Goal: Task Accomplishment & Management: Manage account settings

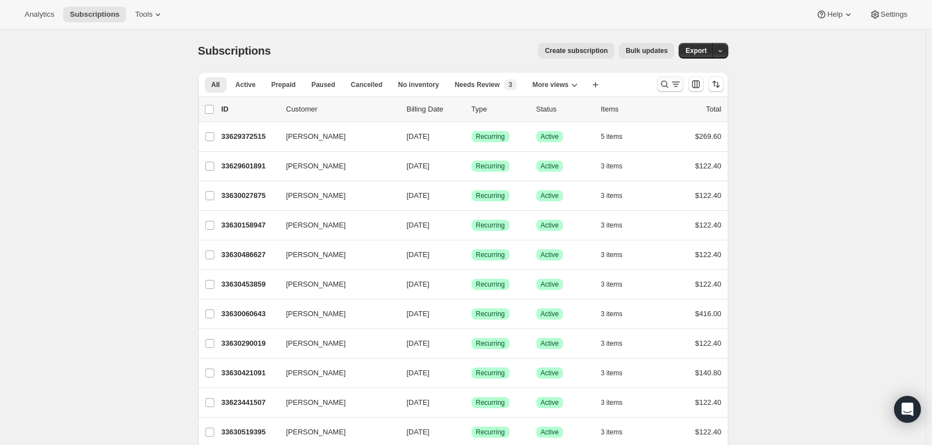
click at [665, 87] on icon "Search and filter results" at bounding box center [664, 84] width 11 height 11
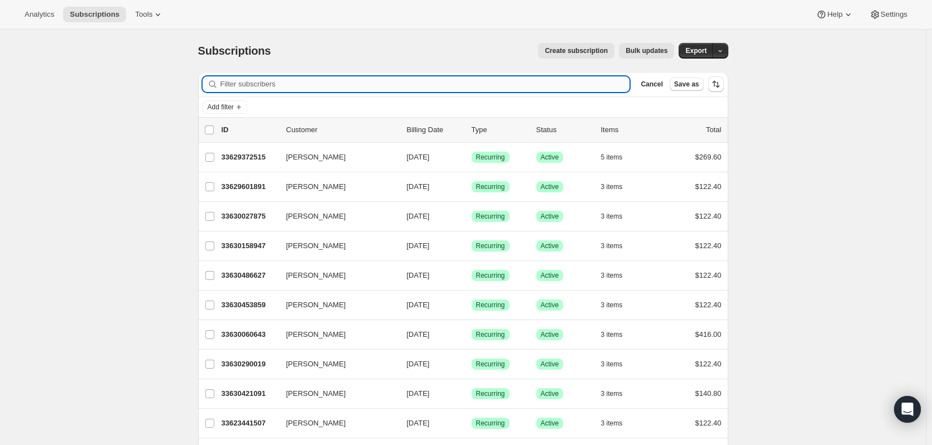
paste input "Enrique Ortegon"
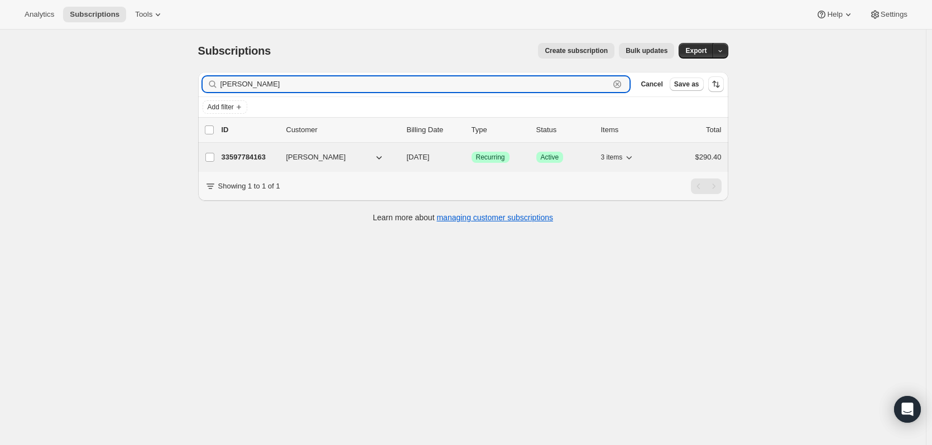
type input "Enrique Ortegon"
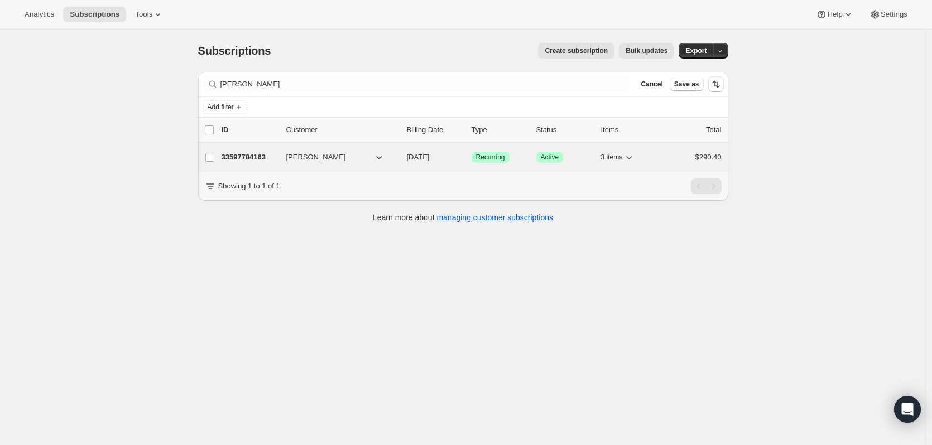
click at [264, 159] on p "33597784163" at bounding box center [250, 157] width 56 height 11
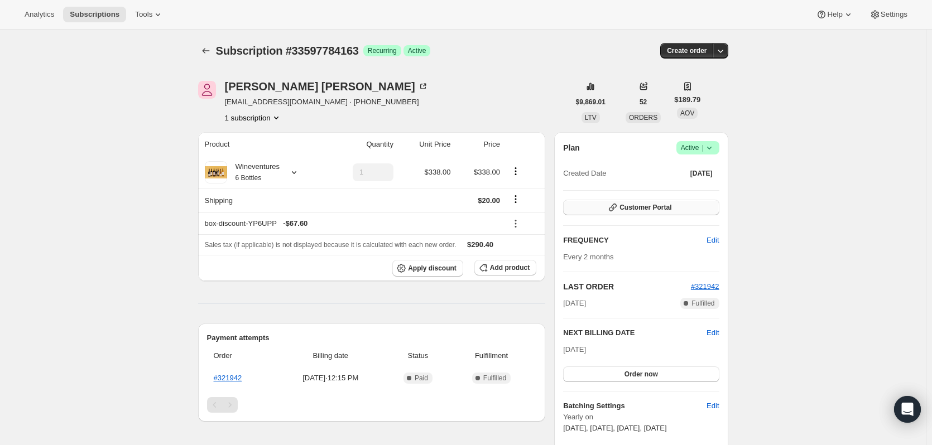
click at [656, 207] on span "Customer Portal" at bounding box center [645, 207] width 52 height 9
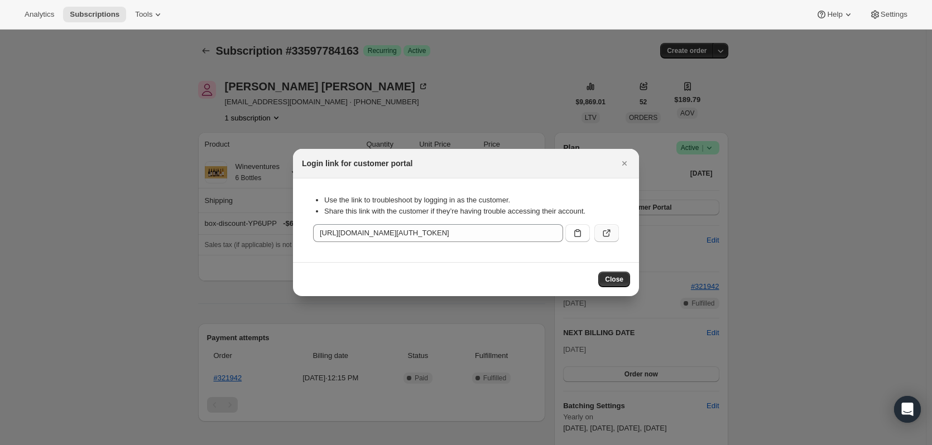
click at [601, 233] on icon ":rc7:" at bounding box center [606, 233] width 11 height 11
click at [628, 163] on icon "Close" at bounding box center [624, 163] width 11 height 11
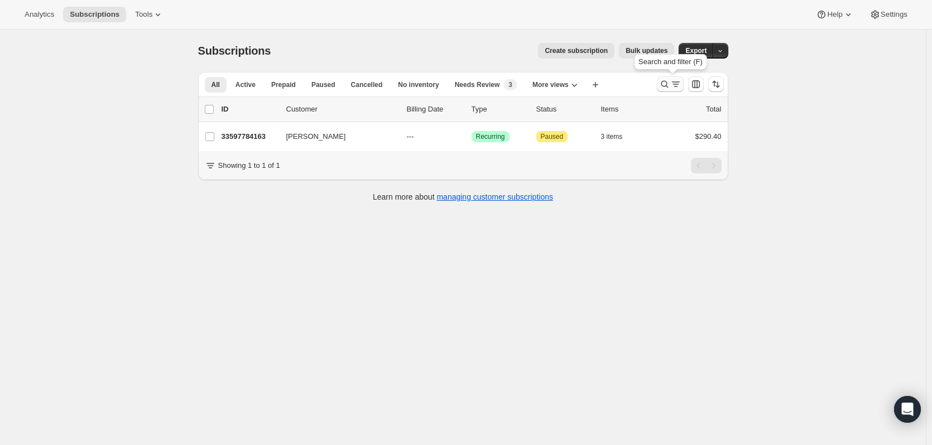
click at [667, 85] on icon "Search and filter results" at bounding box center [664, 84] width 11 height 11
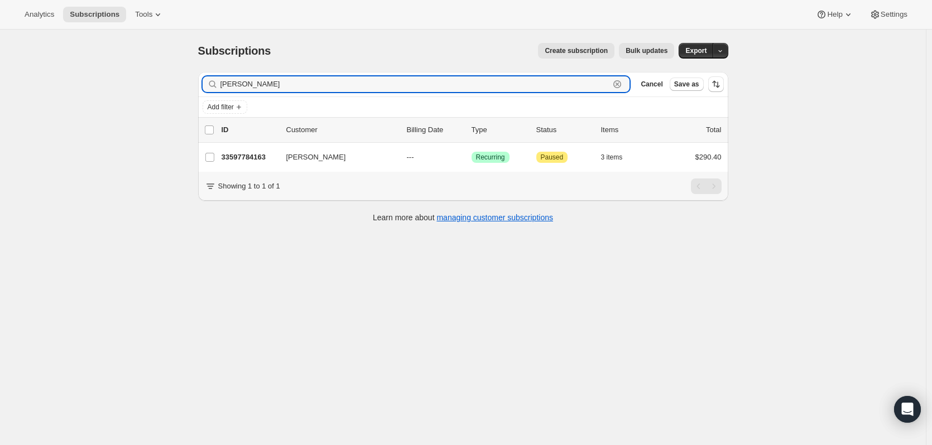
click at [617, 86] on icon "button" at bounding box center [617, 84] width 8 height 8
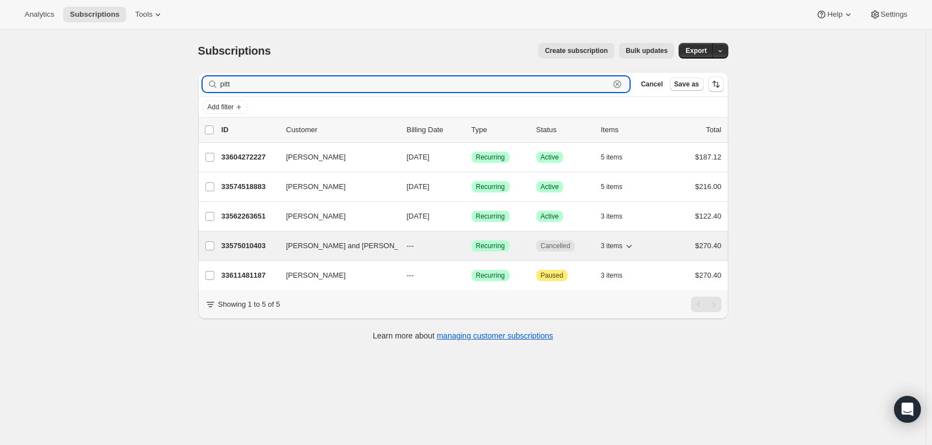
type input "pitt"
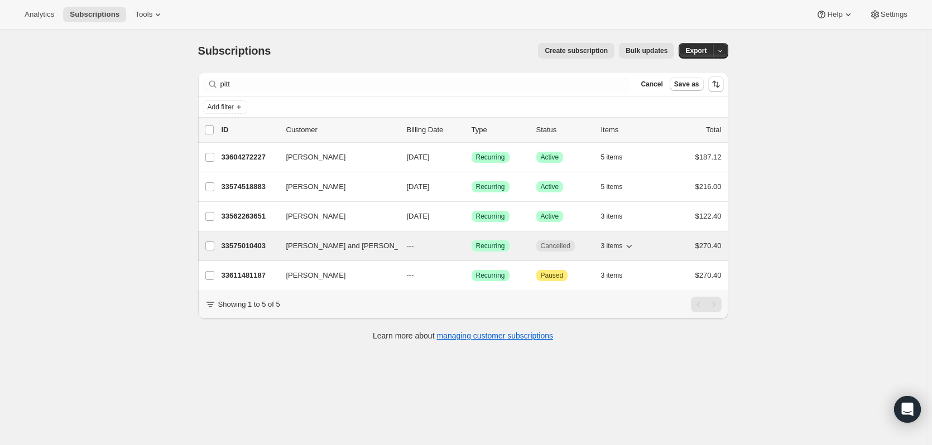
click at [227, 242] on p "33575010403" at bounding box center [250, 245] width 56 height 11
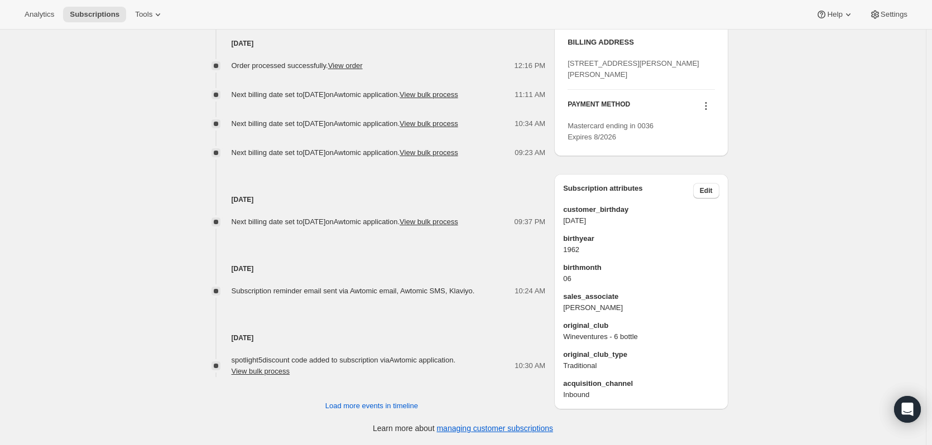
scroll to position [587, 0]
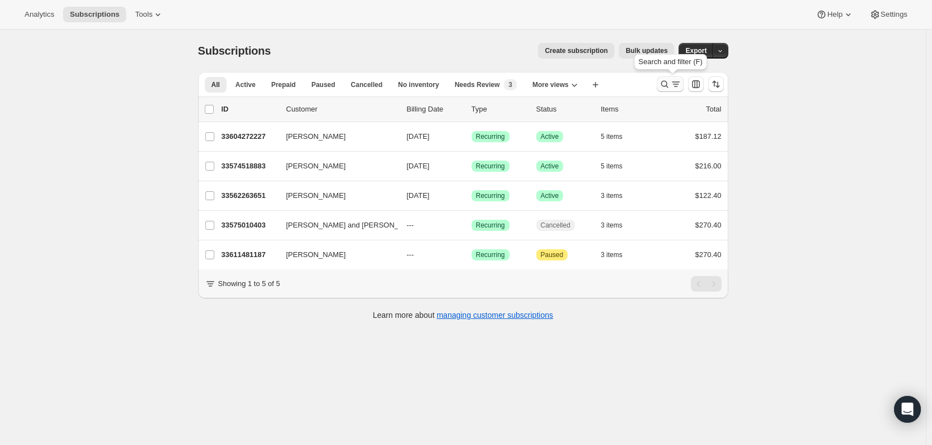
click at [667, 88] on icon "Search and filter results" at bounding box center [664, 84] width 11 height 11
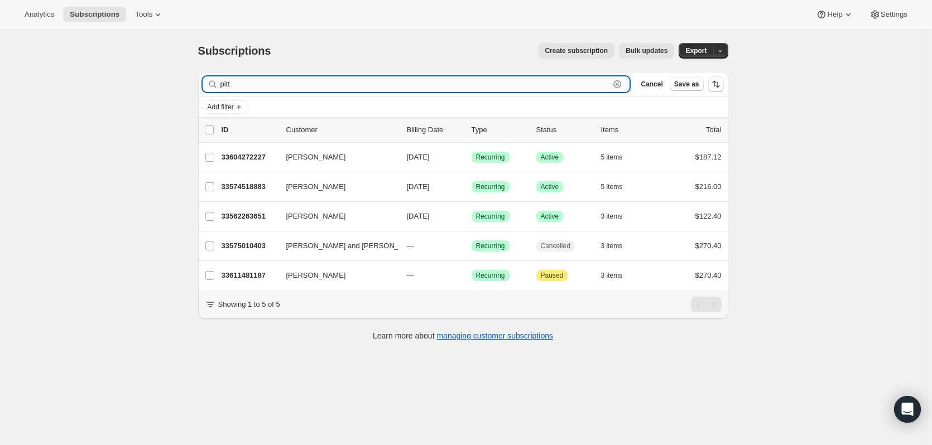
click at [617, 85] on icon "button" at bounding box center [617, 84] width 11 height 11
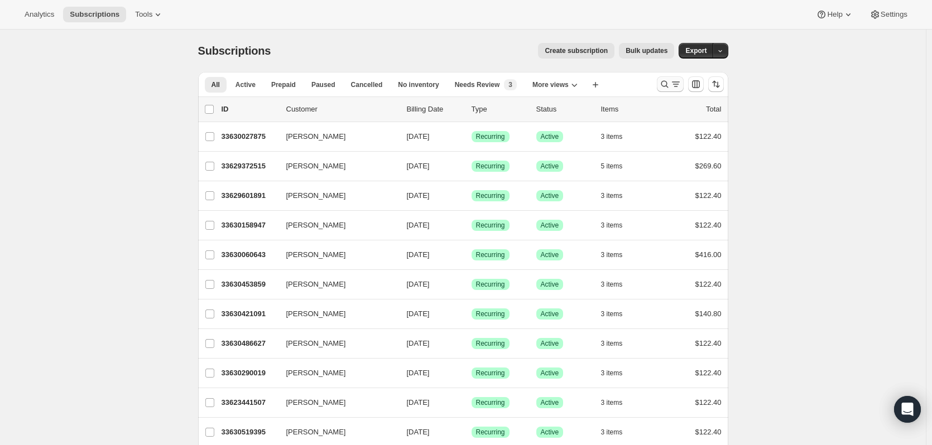
click at [670, 83] on icon "Search and filter results" at bounding box center [664, 84] width 11 height 11
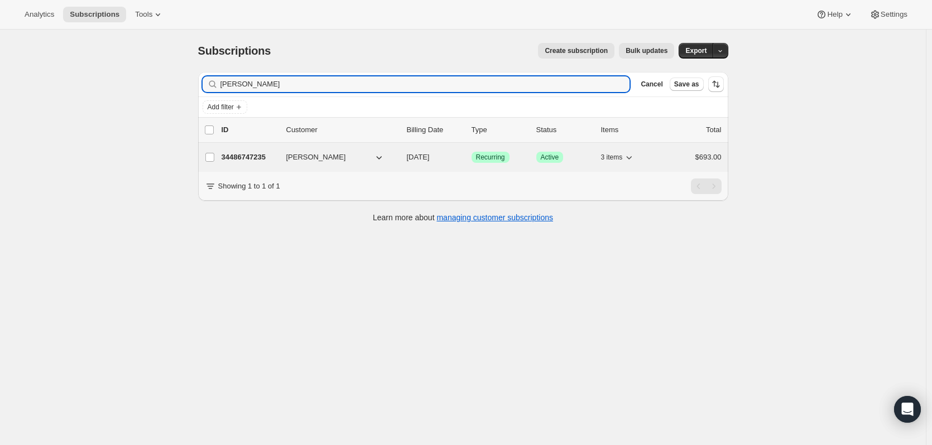
type input "ohly"
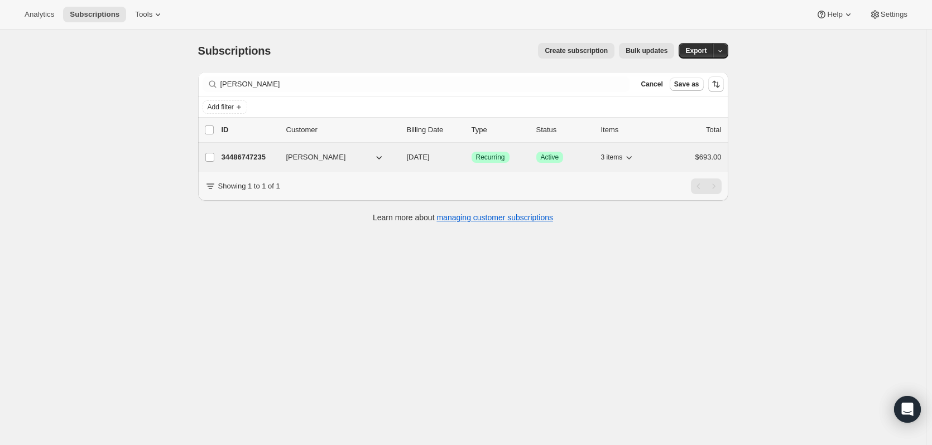
click at [248, 151] on div "34486747235 Jane Ohly 12/15/2025 Success Recurring Success Active 3 items $693.…" at bounding box center [472, 158] width 500 height 16
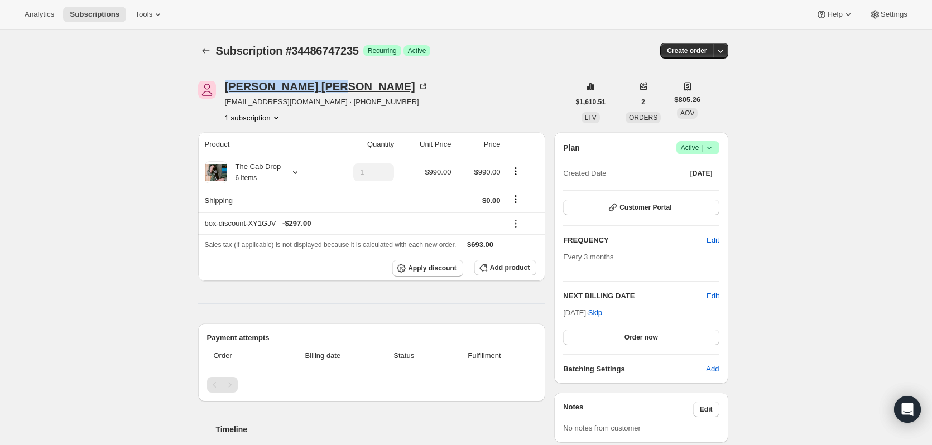
drag, startPoint x: 282, startPoint y: 85, endPoint x: 227, endPoint y: 92, distance: 55.0
click at [227, 92] on div "Jane Ohly" at bounding box center [327, 86] width 204 height 11
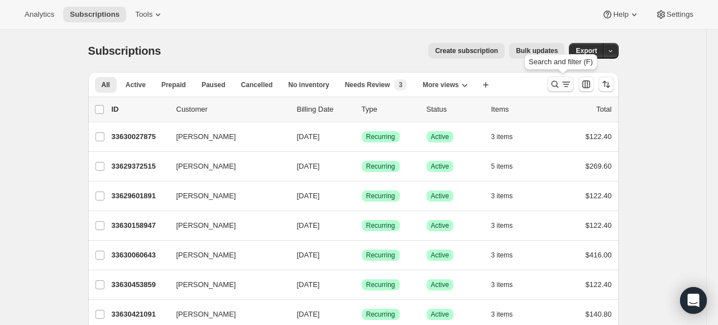
click at [559, 81] on icon "Search and filter results" at bounding box center [554, 84] width 11 height 11
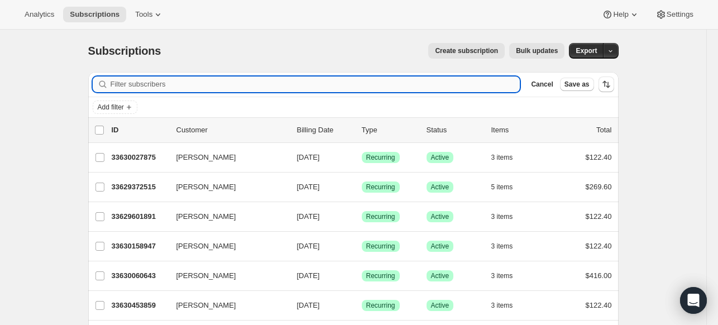
click at [422, 85] on input "Filter subscribers" at bounding box center [315, 84] width 410 height 16
paste input "[EMAIL_ADDRESS][DOMAIN_NAME]"
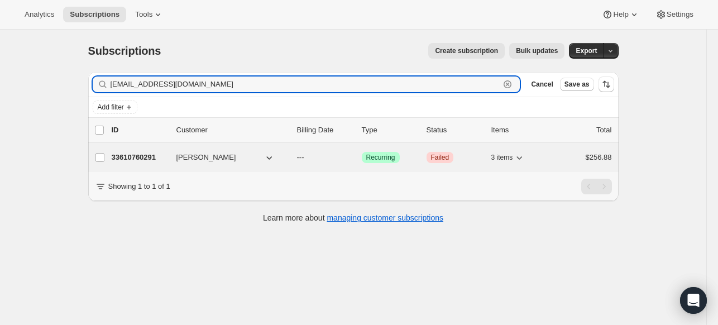
type input "[EMAIL_ADDRESS][DOMAIN_NAME]"
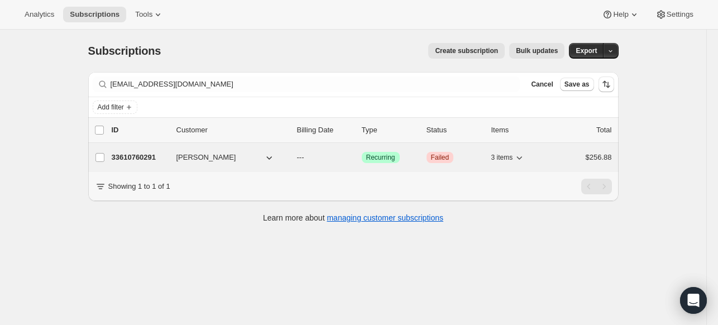
click at [136, 158] on p "33610760291" at bounding box center [140, 157] width 56 height 11
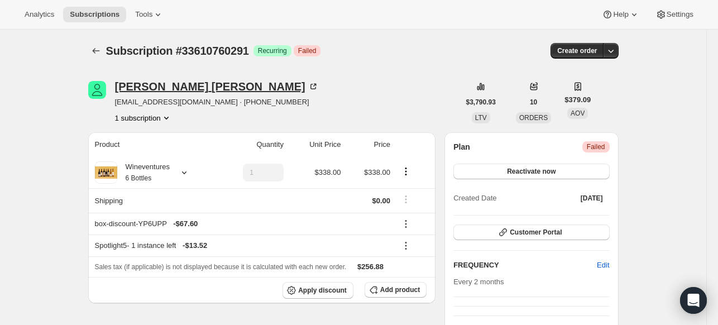
click at [307, 86] on icon at bounding box center [312, 86] width 11 height 11
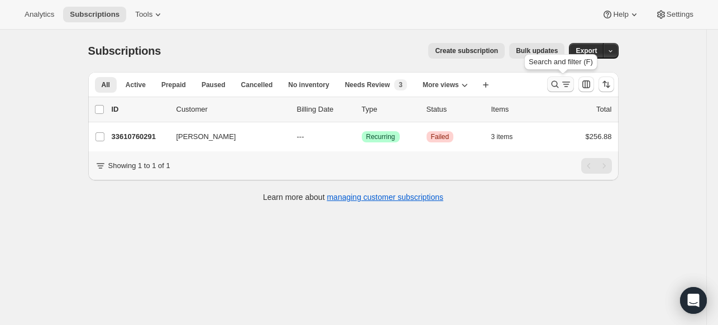
click at [560, 81] on icon "Search and filter results" at bounding box center [554, 84] width 11 height 11
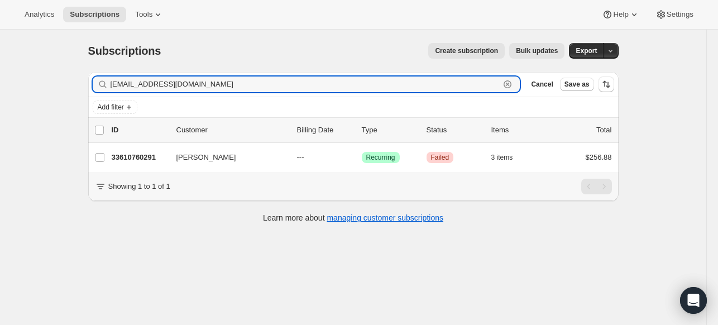
click at [509, 84] on icon "button" at bounding box center [507, 84] width 11 height 11
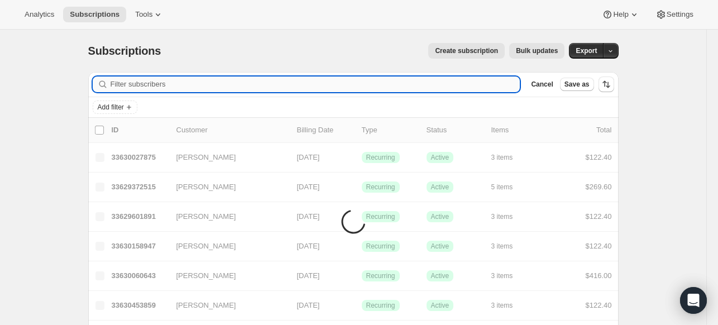
paste input "[EMAIL_ADDRESS][PERSON_NAME][DOMAIN_NAME]"
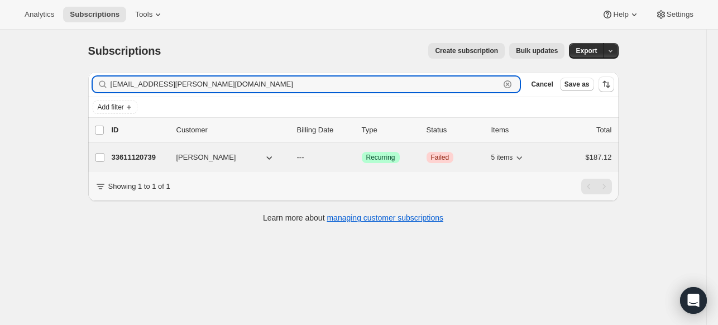
type input "[EMAIL_ADDRESS][PERSON_NAME][DOMAIN_NAME]"
click at [141, 158] on p "33611120739" at bounding box center [140, 157] width 56 height 11
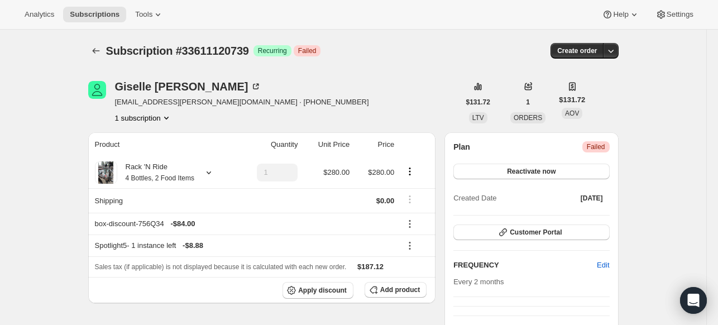
click at [250, 86] on icon at bounding box center [255, 86] width 11 height 11
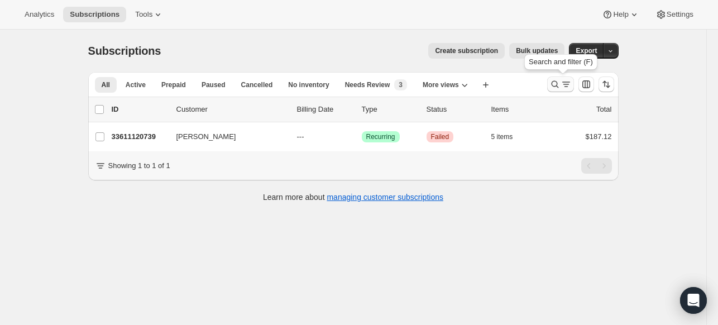
click at [560, 80] on icon "Search and filter results" at bounding box center [554, 84] width 11 height 11
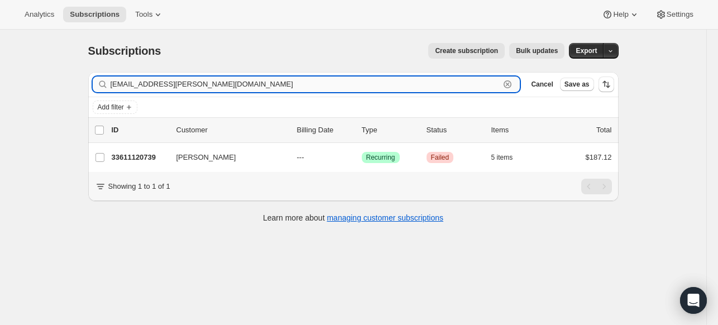
click at [509, 83] on icon "button" at bounding box center [508, 85] width 4 height 4
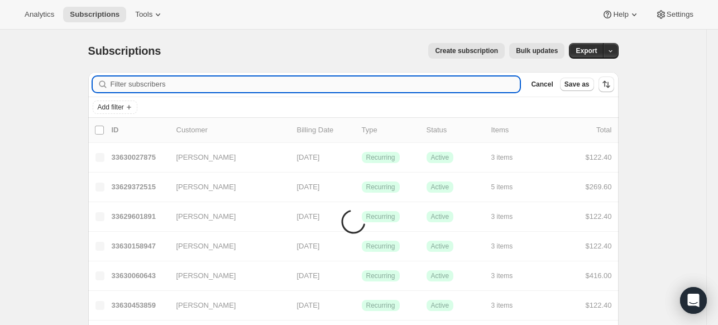
paste input "[EMAIL_ADDRESS][DOMAIN_NAME]"
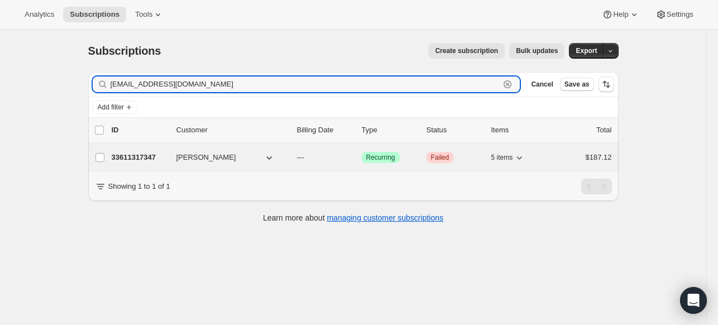
type input "[EMAIL_ADDRESS][DOMAIN_NAME]"
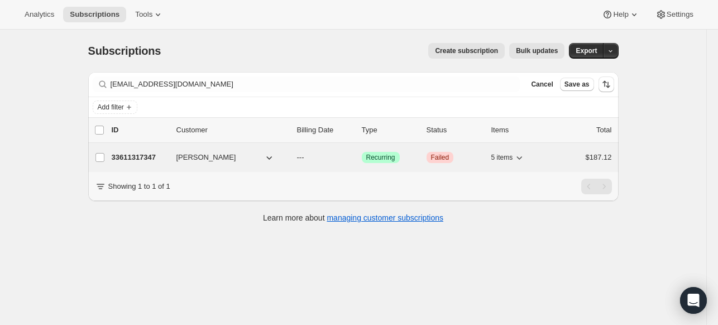
click at [134, 155] on p "33611317347" at bounding box center [140, 157] width 56 height 11
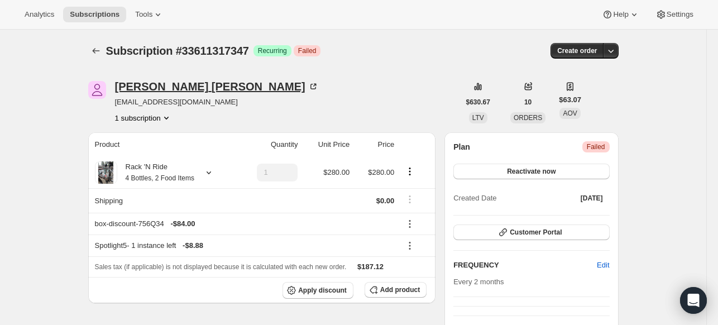
click at [307, 89] on icon at bounding box center [312, 86] width 11 height 11
drag, startPoint x: 216, startPoint y: 102, endPoint x: 114, endPoint y: 100, distance: 102.7
click at [114, 100] on div "[PERSON_NAME] [PERSON_NAME][EMAIL_ADDRESS][DOMAIN_NAME] 1 subscription" at bounding box center [273, 102] width 371 height 42
copy span "[EMAIL_ADDRESS][DOMAIN_NAME]"
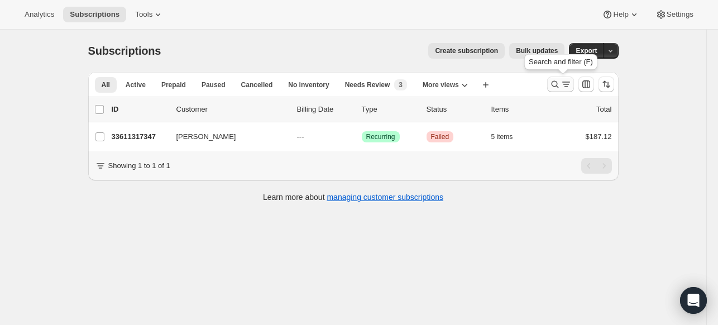
click at [557, 83] on icon "Search and filter results" at bounding box center [554, 84] width 11 height 11
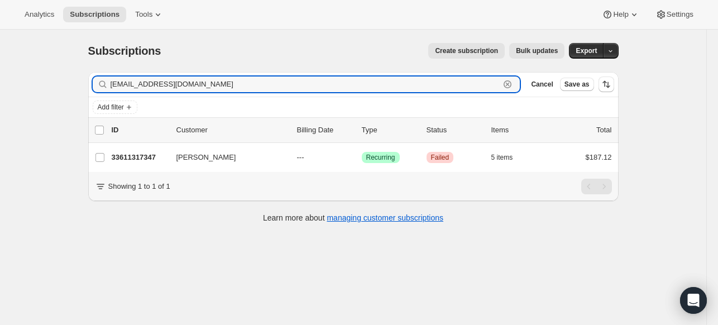
click at [513, 80] on icon "button" at bounding box center [507, 84] width 11 height 11
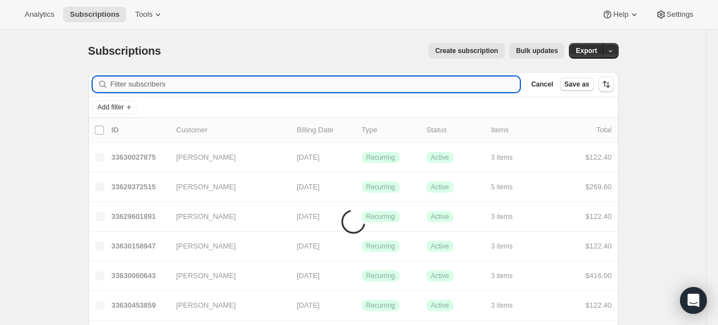
paste input "[EMAIL_ADDRESS][DOMAIN_NAME]"
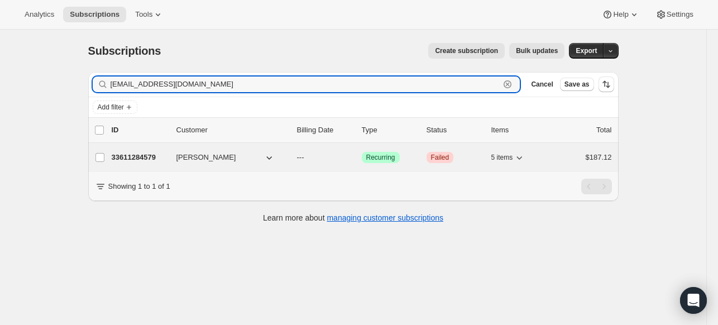
type input "[EMAIL_ADDRESS][DOMAIN_NAME]"
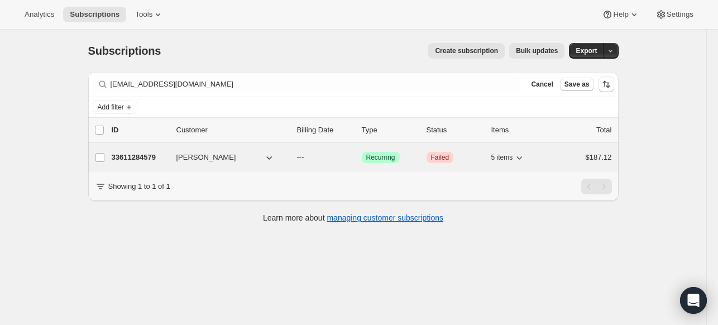
click at [152, 153] on p "33611284579" at bounding box center [140, 157] width 56 height 11
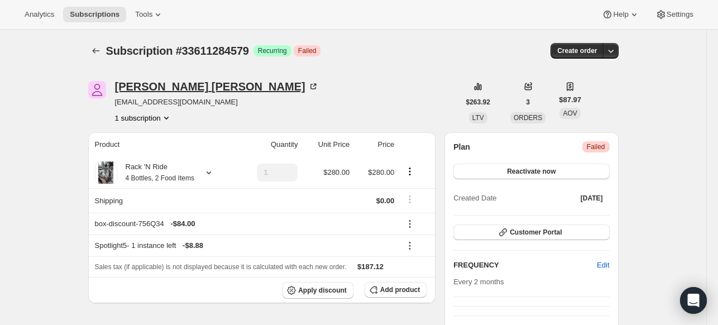
click at [307, 86] on icon at bounding box center [312, 86] width 11 height 11
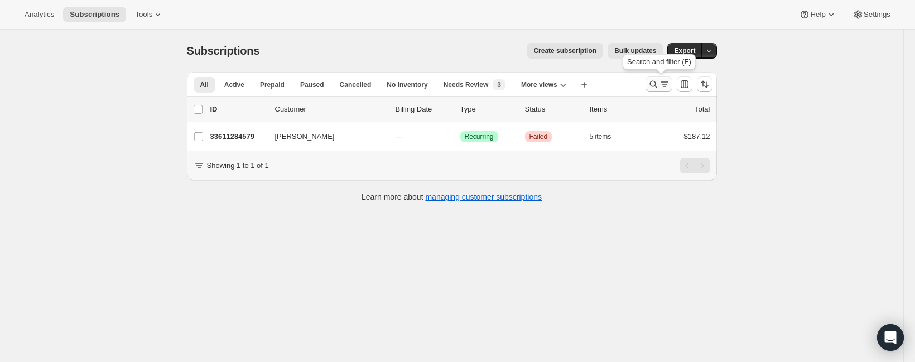
click at [655, 87] on icon "Search and filter results" at bounding box center [653, 84] width 11 height 11
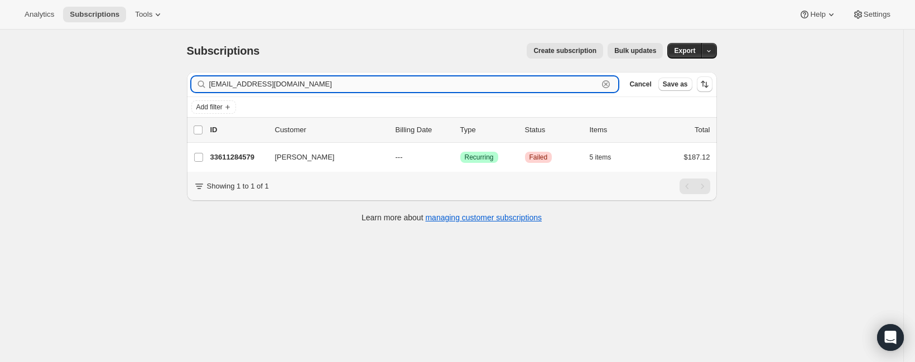
click at [609, 88] on icon "button" at bounding box center [605, 84] width 11 height 11
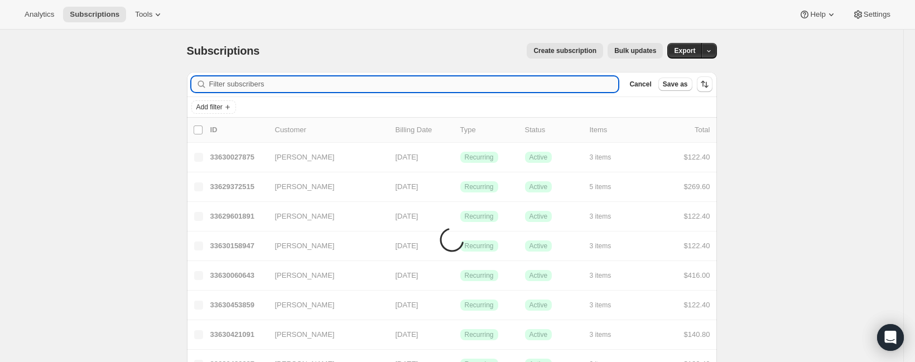
paste input "[EMAIL_ADDRESS][DOMAIN_NAME]"
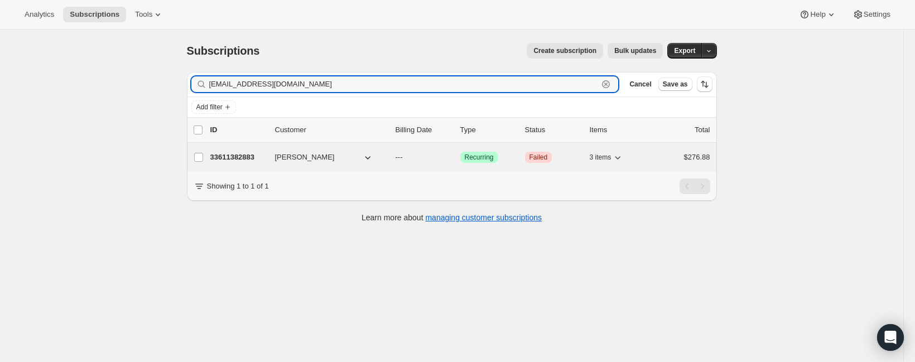
type input "[EMAIL_ADDRESS][DOMAIN_NAME]"
click at [247, 155] on p "33611382883" at bounding box center [238, 157] width 56 height 11
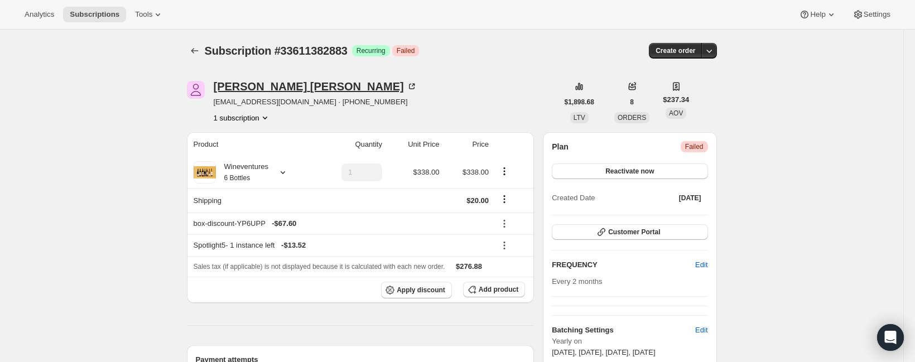
click at [275, 87] on div "[PERSON_NAME]" at bounding box center [316, 86] width 204 height 11
drag, startPoint x: 288, startPoint y: 101, endPoint x: 216, endPoint y: 100, distance: 72.0
click at [216, 100] on span "[EMAIL_ADDRESS][DOMAIN_NAME] · [PHONE_NUMBER]" at bounding box center [316, 102] width 204 height 11
copy span "[EMAIL_ADDRESS][DOMAIN_NAME]"
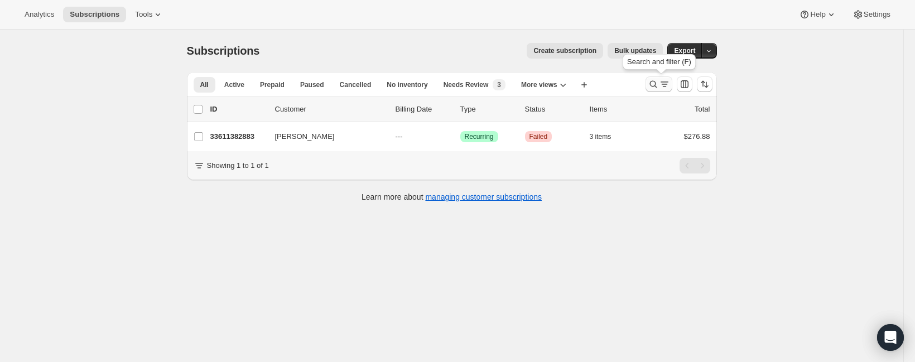
click at [649, 85] on button "Search and filter results" at bounding box center [659, 84] width 27 height 16
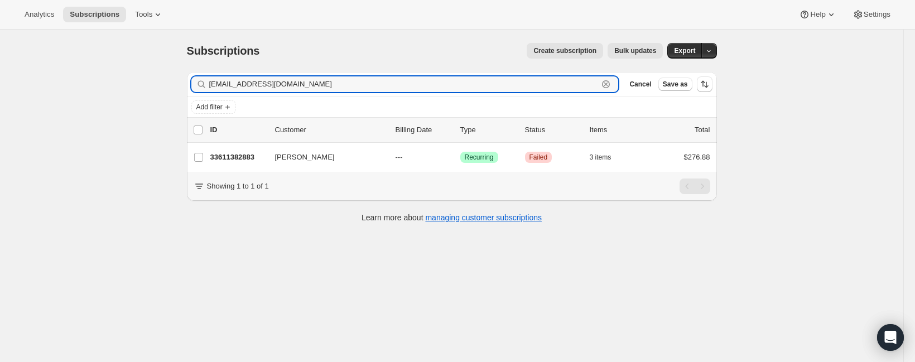
click at [605, 84] on icon "button" at bounding box center [605, 84] width 11 height 11
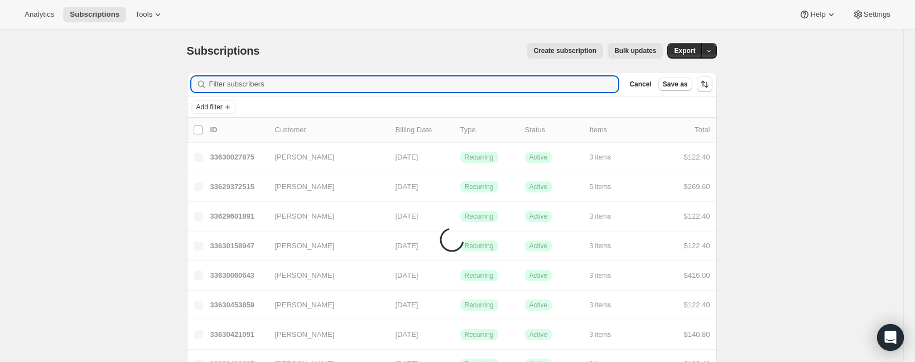
paste input "[EMAIL_ADDRESS][DOMAIN_NAME]"
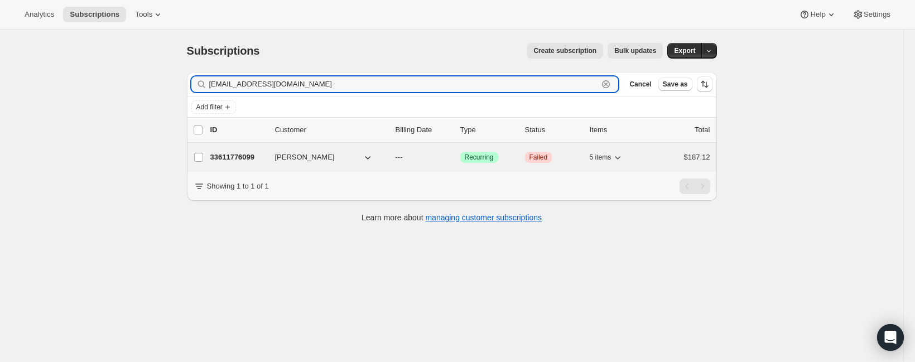
type input "[EMAIL_ADDRESS][DOMAIN_NAME]"
click at [245, 158] on p "33611776099" at bounding box center [238, 157] width 56 height 11
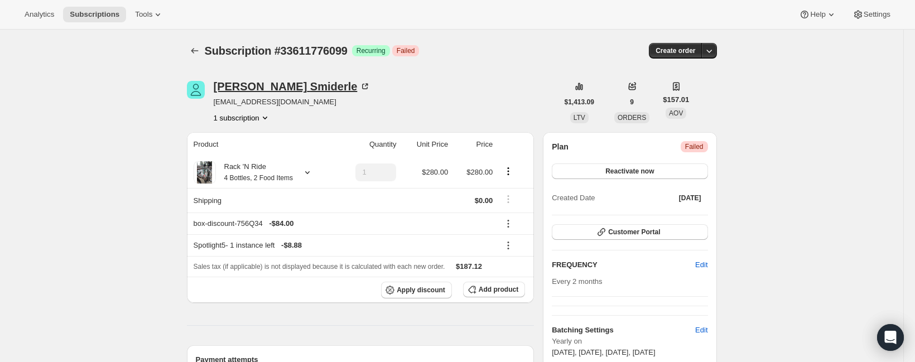
click at [359, 88] on icon at bounding box center [364, 86] width 11 height 11
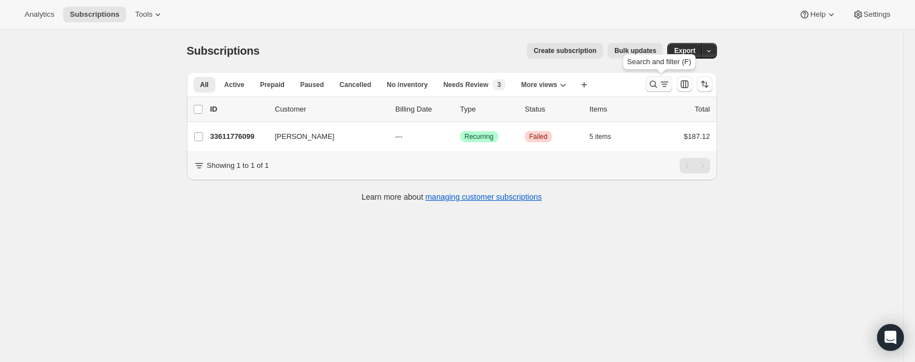
click at [653, 80] on icon "Search and filter results" at bounding box center [653, 84] width 11 height 11
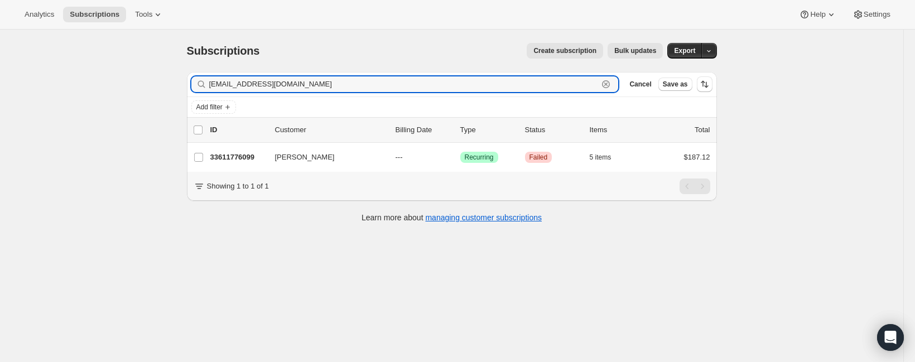
click at [606, 81] on icon "button" at bounding box center [606, 84] width 8 height 8
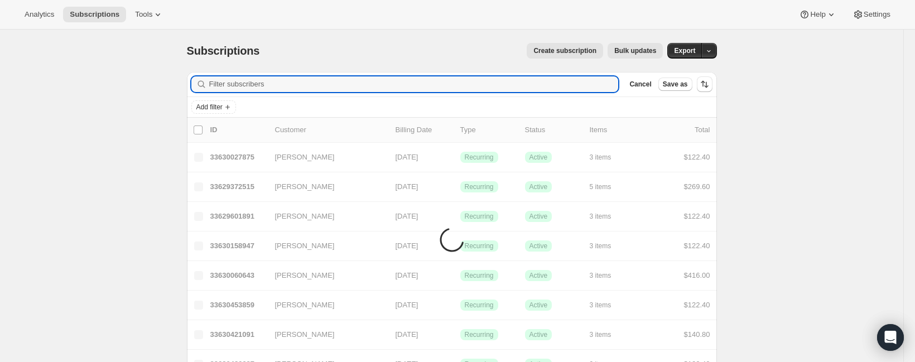
paste input "[EMAIL_ADDRESS][DOMAIN_NAME]"
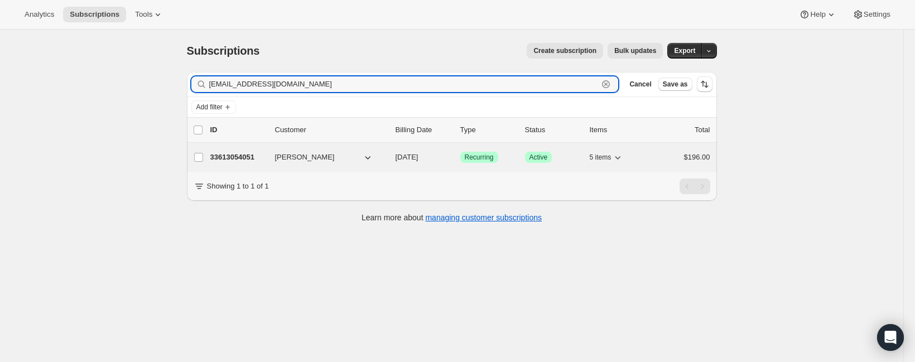
type input "[EMAIL_ADDRESS][DOMAIN_NAME]"
click at [236, 160] on p "33613054051" at bounding box center [238, 157] width 56 height 11
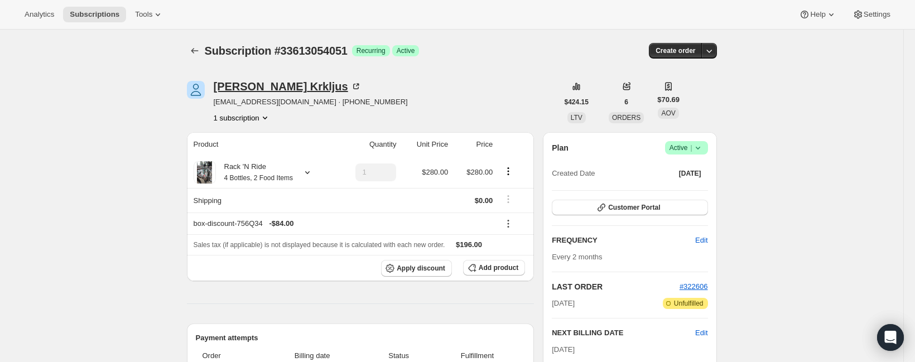
click at [353, 85] on icon at bounding box center [356, 87] width 6 height 6
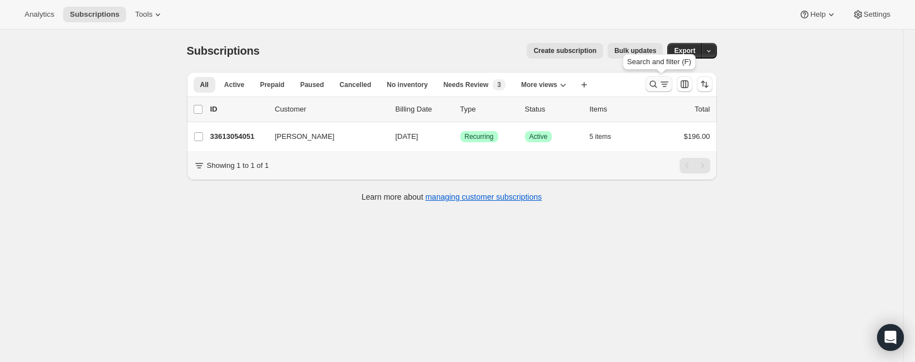
click at [653, 85] on icon "Search and filter results" at bounding box center [652, 84] width 7 height 7
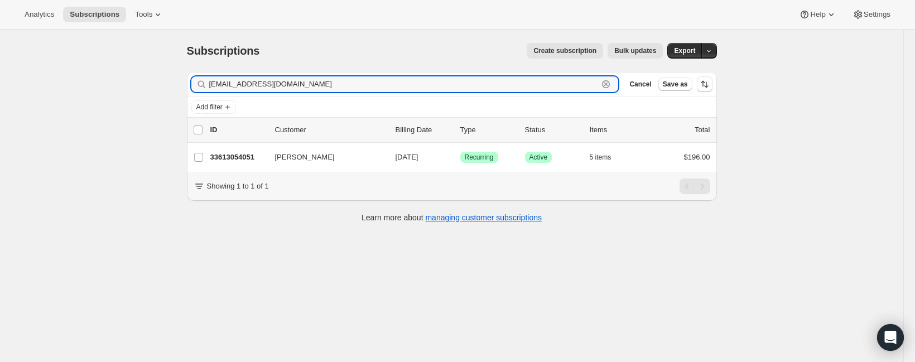
click at [606, 82] on icon "button" at bounding box center [605, 84] width 11 height 11
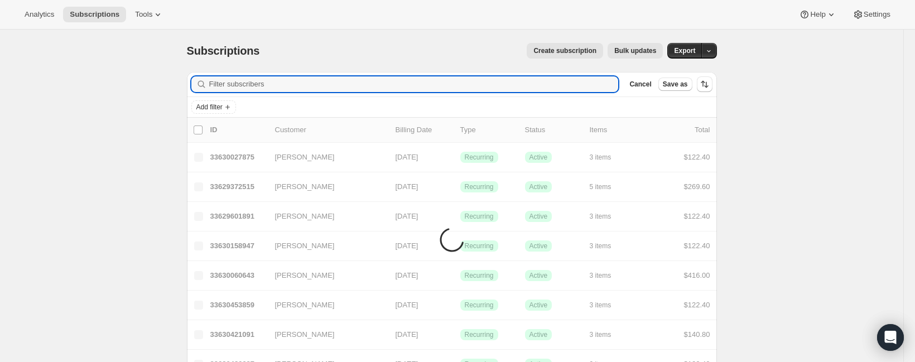
paste input "[EMAIL_ADDRESS][DOMAIN_NAME]"
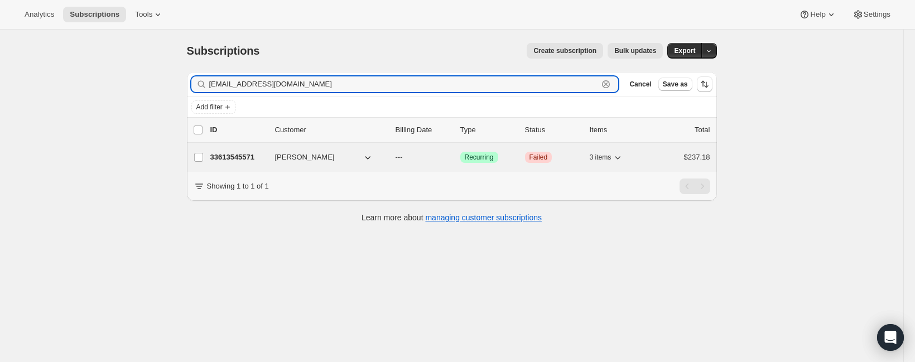
type input "[EMAIL_ADDRESS][DOMAIN_NAME]"
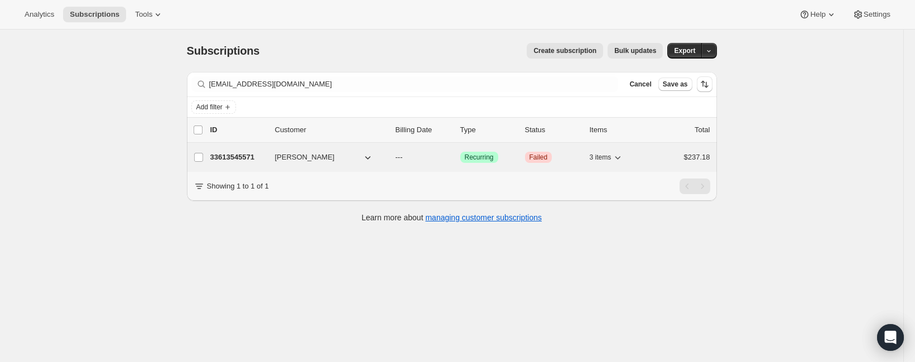
click at [236, 158] on p "33613545571" at bounding box center [238, 157] width 56 height 11
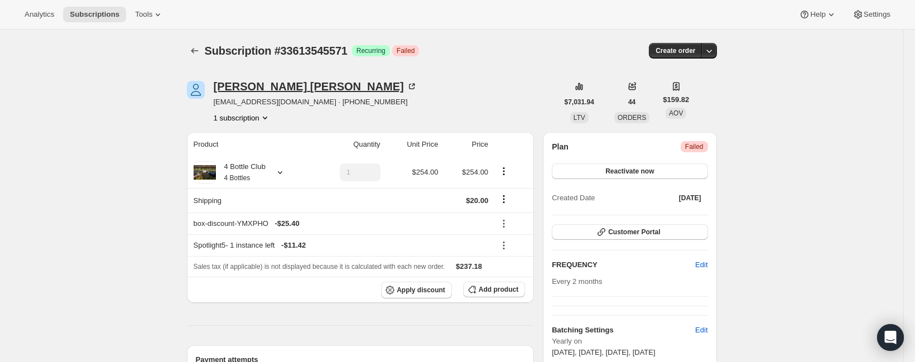
click at [406, 83] on icon at bounding box center [411, 86] width 11 height 11
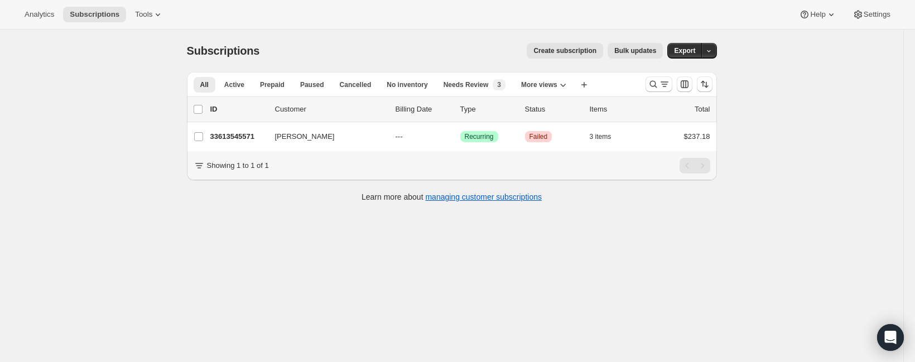
click at [651, 92] on div at bounding box center [679, 84] width 76 height 22
click at [653, 86] on icon "Search and filter results" at bounding box center [653, 84] width 11 height 11
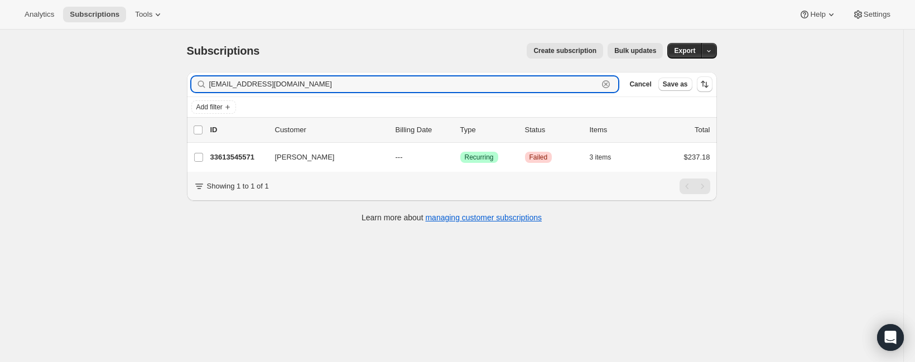
click at [604, 88] on icon "button" at bounding box center [605, 84] width 11 height 11
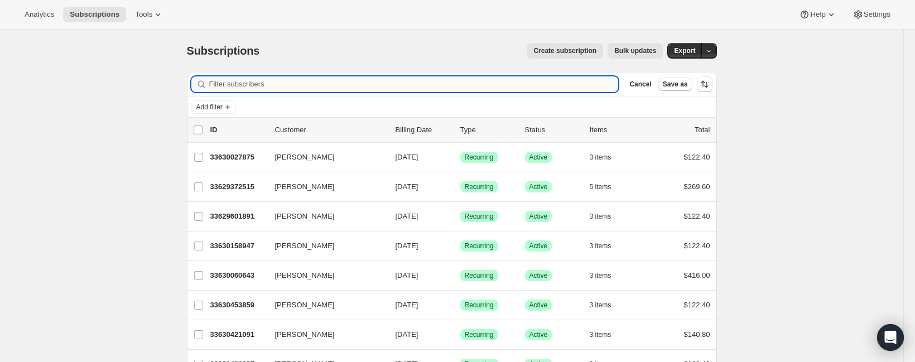
paste input "[EMAIL_ADDRESS][DOMAIN_NAME]"
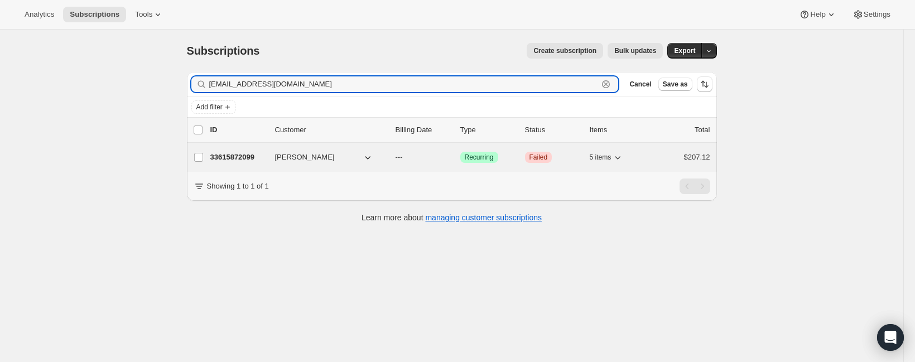
type input "[EMAIL_ADDRESS][DOMAIN_NAME]"
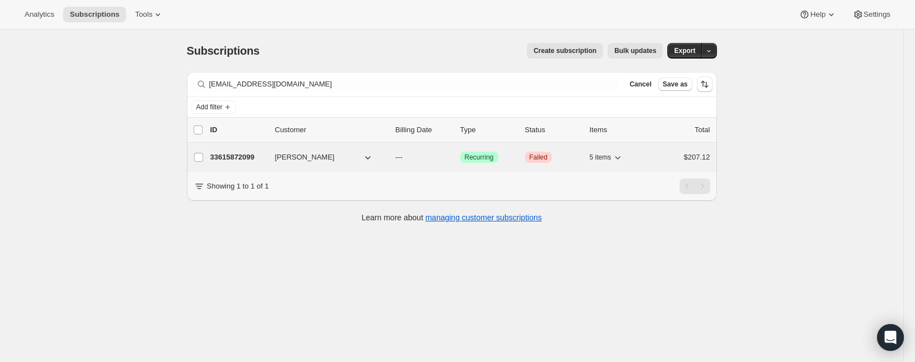
click at [253, 155] on p "33615872099" at bounding box center [238, 157] width 56 height 11
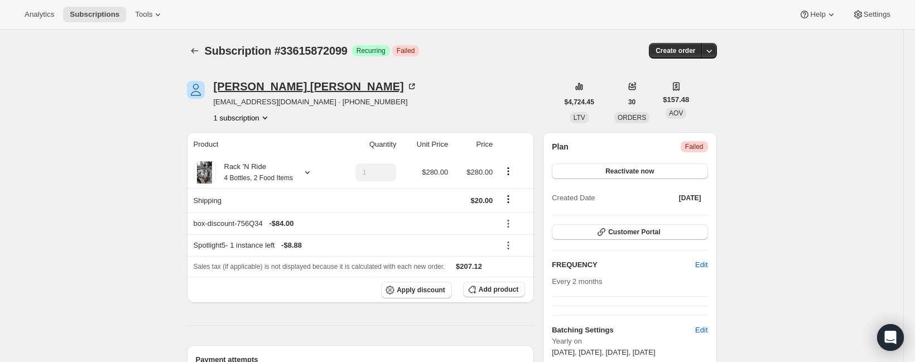
click at [406, 86] on icon at bounding box center [411, 86] width 11 height 11
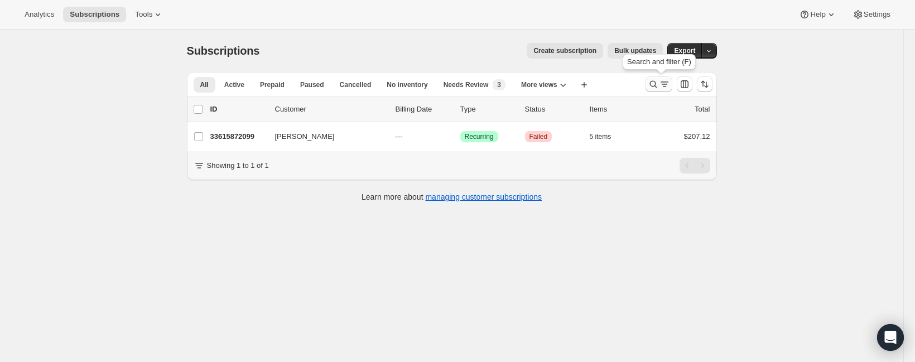
click at [651, 81] on icon "Search and filter results" at bounding box center [653, 84] width 11 height 11
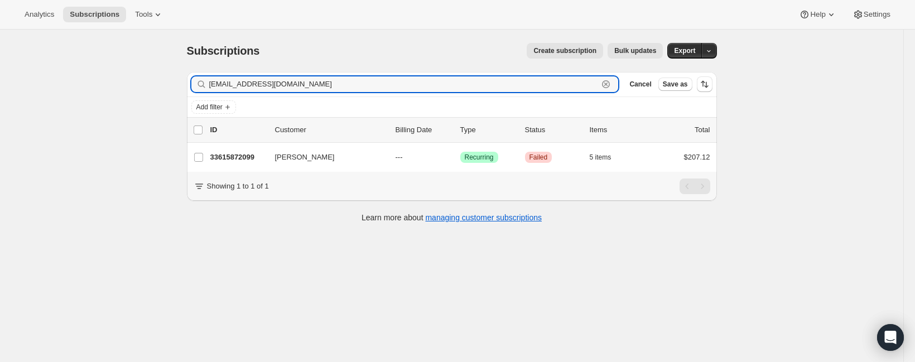
click at [610, 84] on icon "button" at bounding box center [605, 84] width 11 height 11
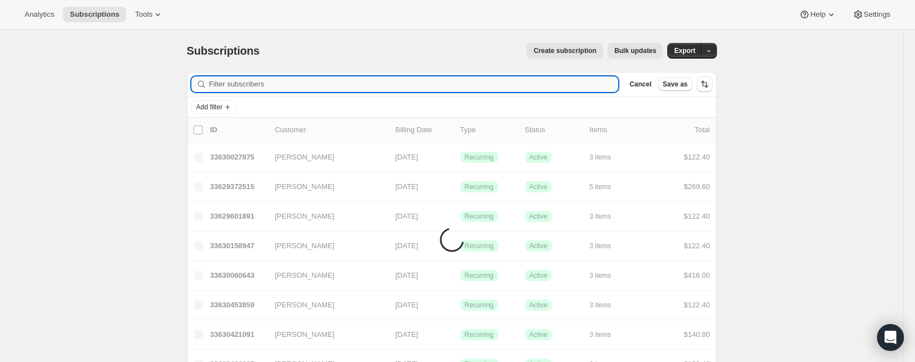
paste input "[EMAIL_ADDRESS][DOMAIN_NAME]"
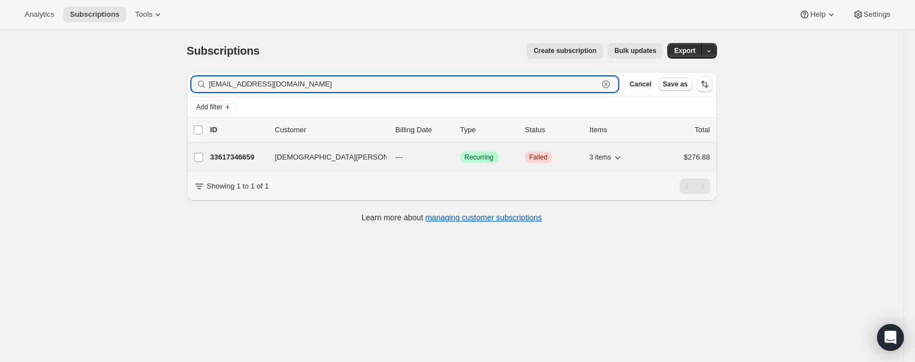
type input "[EMAIL_ADDRESS][DOMAIN_NAME]"
click at [263, 157] on p "33617346659" at bounding box center [238, 157] width 56 height 11
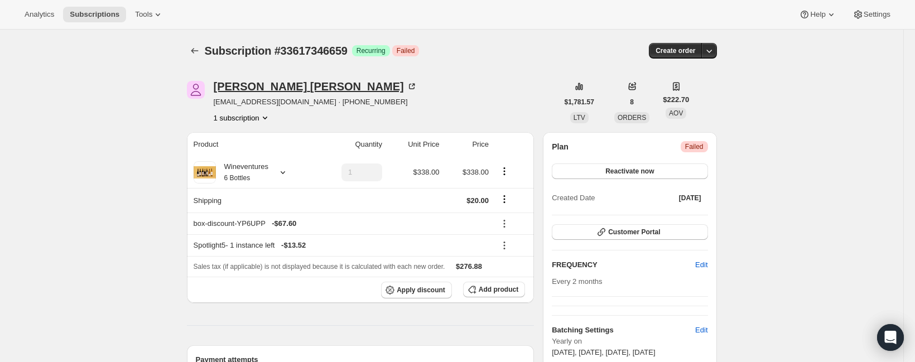
click at [406, 86] on icon at bounding box center [411, 86] width 11 height 11
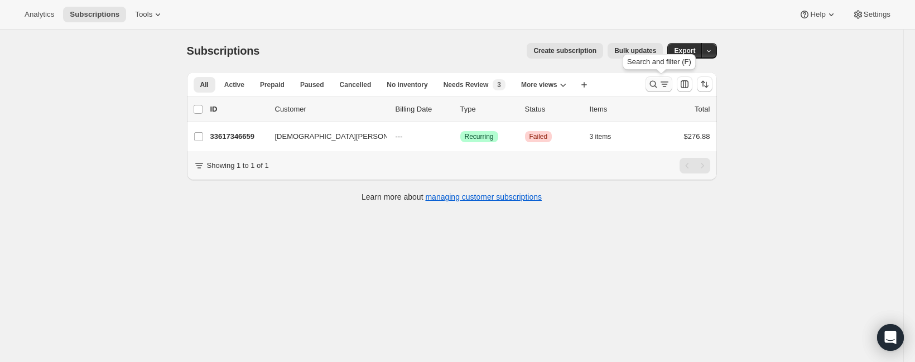
click at [653, 82] on icon "Search and filter results" at bounding box center [653, 84] width 11 height 11
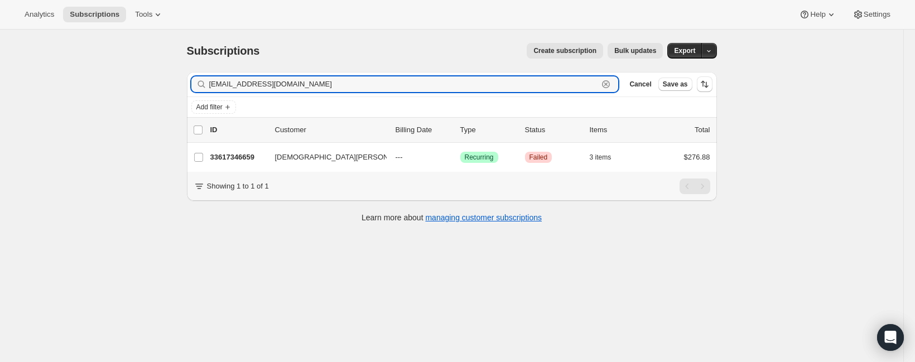
click at [607, 84] on icon "button" at bounding box center [605, 84] width 11 height 11
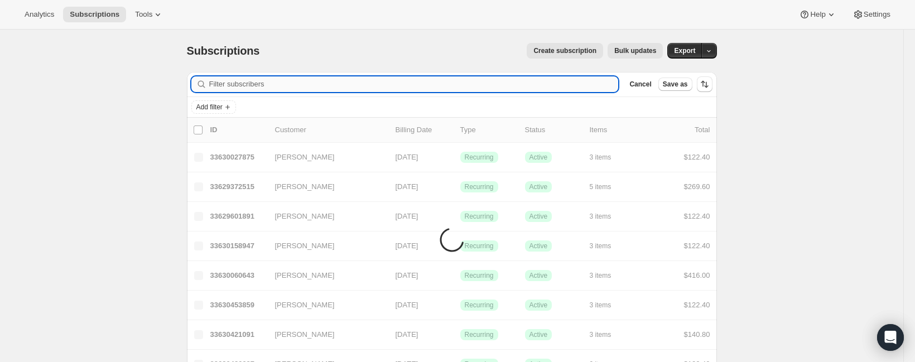
paste input "[EMAIL_ADDRESS][DOMAIN_NAME]"
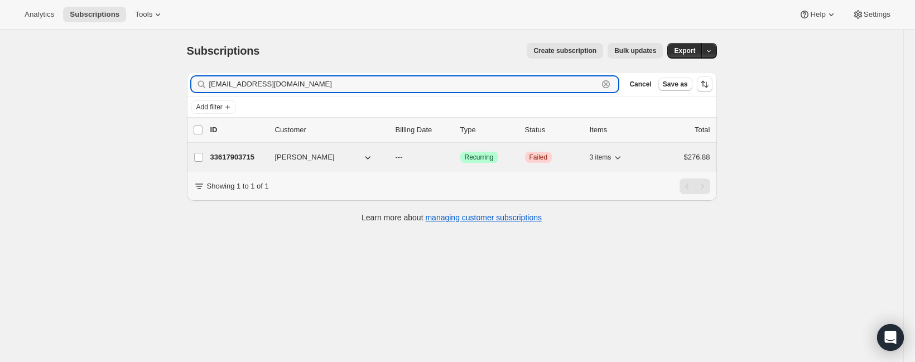
type input "[EMAIL_ADDRESS][DOMAIN_NAME]"
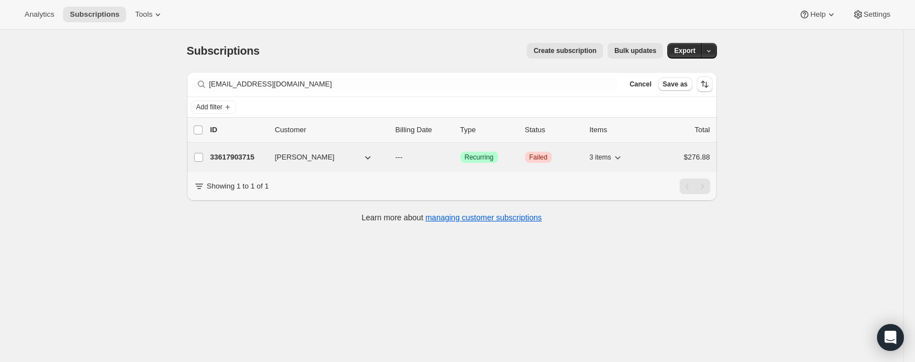
click at [244, 153] on p "33617903715" at bounding box center [238, 157] width 56 height 11
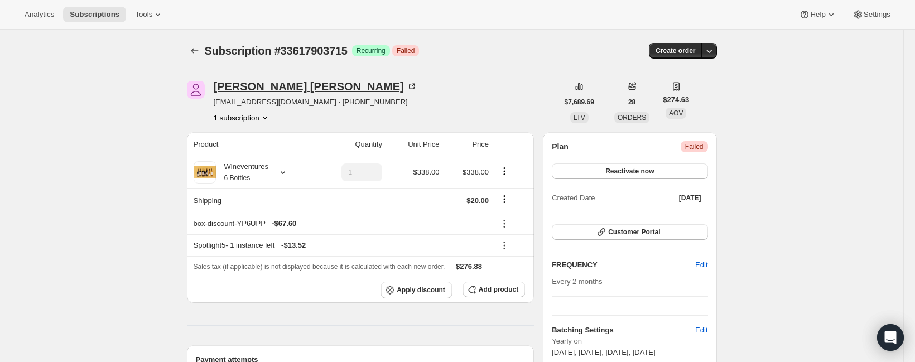
click at [406, 85] on icon at bounding box center [411, 86] width 11 height 11
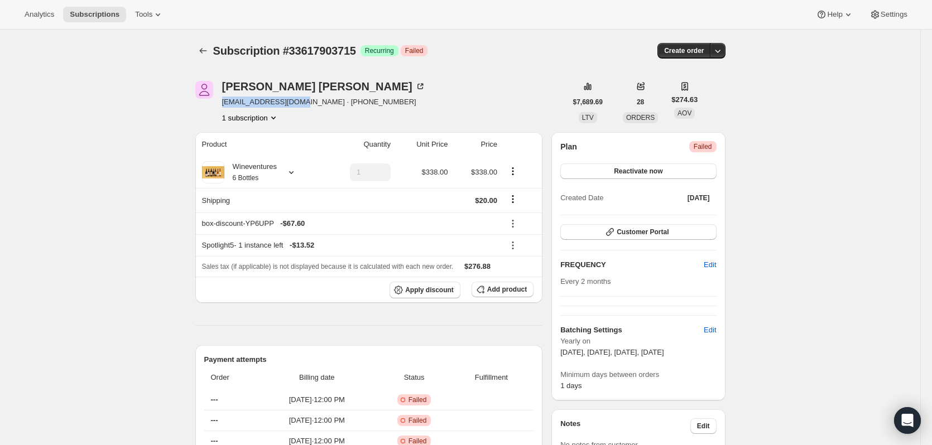
drag, startPoint x: 305, startPoint y: 102, endPoint x: 224, endPoint y: 102, distance: 80.9
click at [224, 102] on span "[EMAIL_ADDRESS][DOMAIN_NAME] · [PHONE_NUMBER]" at bounding box center [324, 102] width 204 height 11
copy span "[EMAIL_ADDRESS][DOMAIN_NAME]"
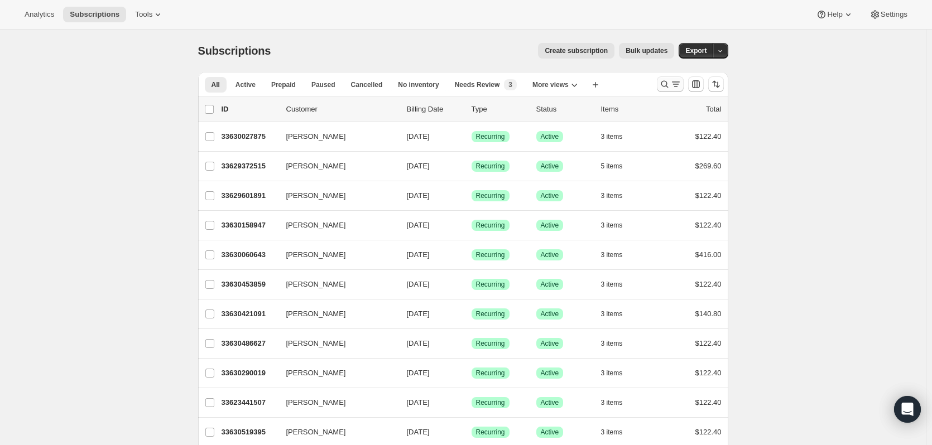
click at [670, 80] on icon "Search and filter results" at bounding box center [664, 84] width 11 height 11
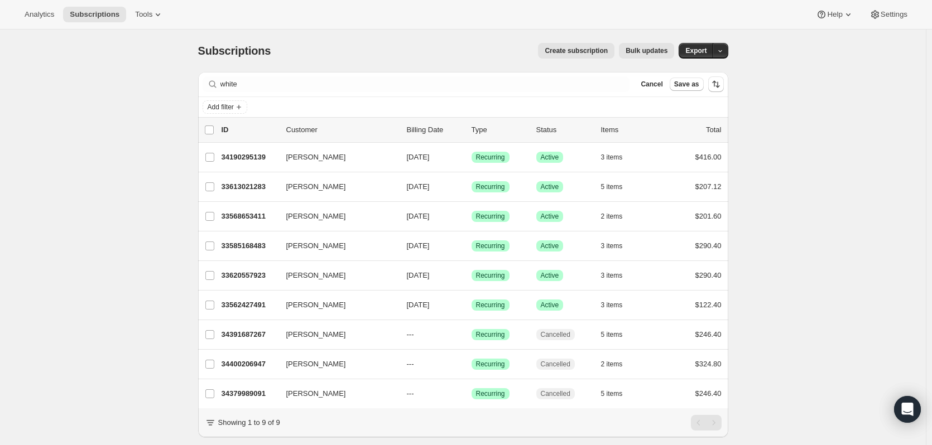
click at [221, 88] on div "white Clear" at bounding box center [416, 84] width 427 height 16
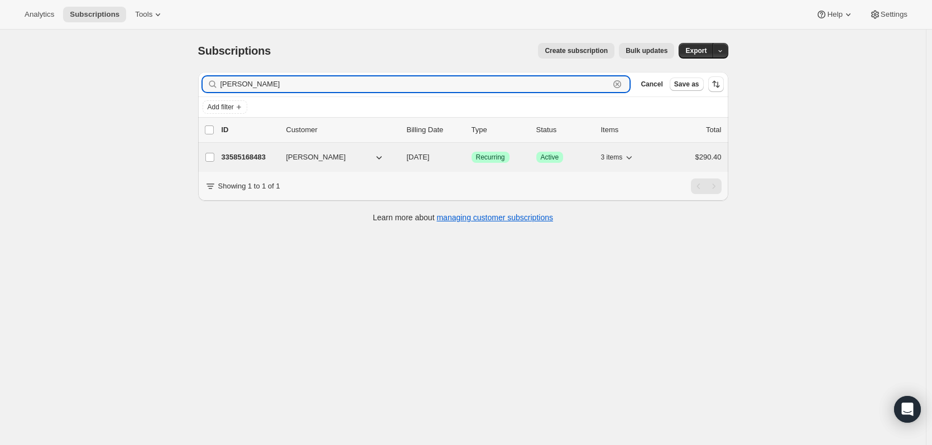
type input "beth white"
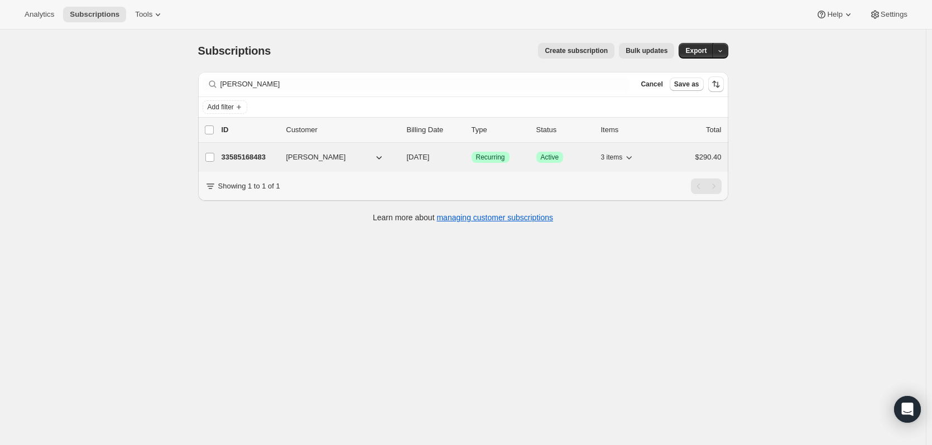
click at [237, 158] on p "33585168483" at bounding box center [250, 157] width 56 height 11
